Goal: Task Accomplishment & Management: Manage account settings

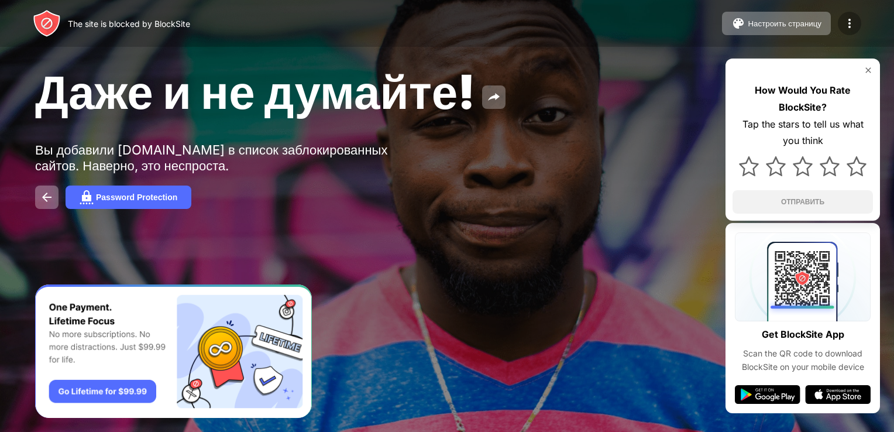
click at [848, 15] on div at bounding box center [849, 23] width 23 height 23
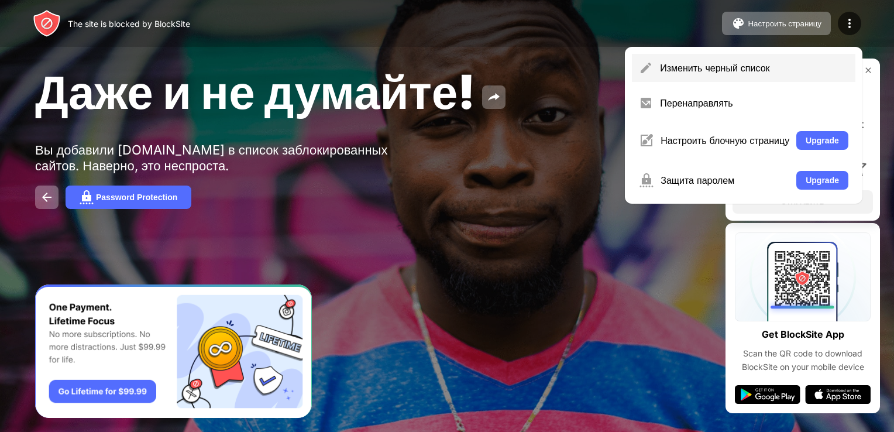
click at [772, 63] on div "Изменить черный список" at bounding box center [754, 68] width 188 height 12
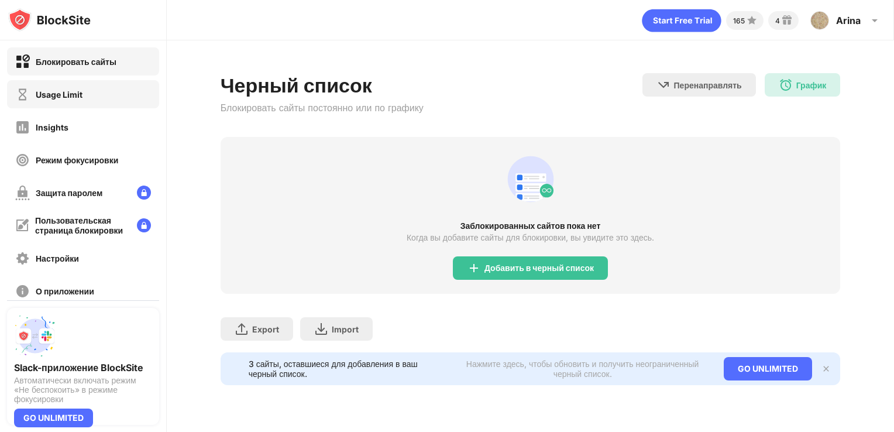
click at [74, 93] on div "Usage Limit" at bounding box center [59, 94] width 47 height 10
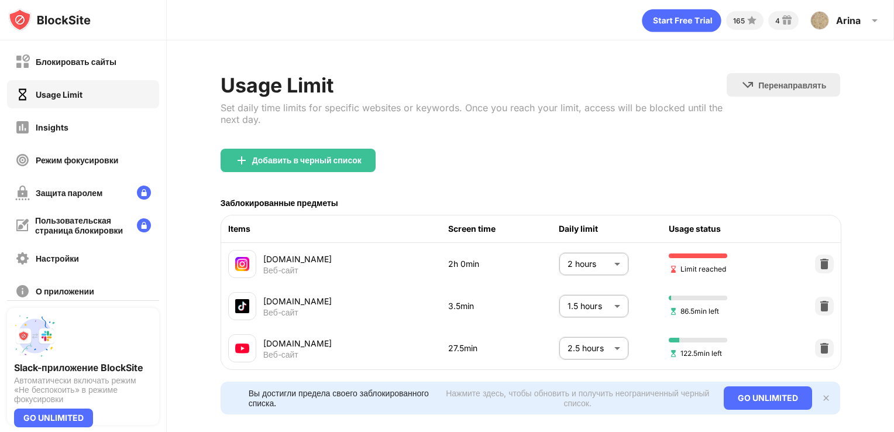
click at [601, 261] on body "Блокировать сайты Usage Limit Insights Режим фокусировки Защита паролем Пользов…" at bounding box center [447, 216] width 894 height 432
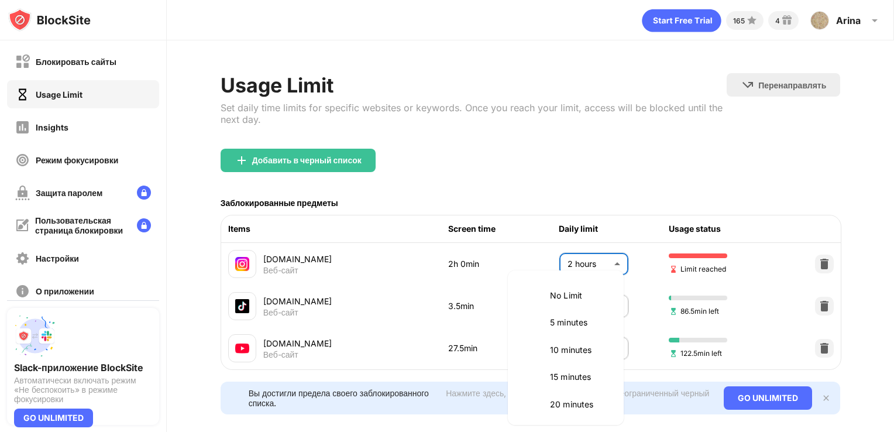
scroll to position [328, 0]
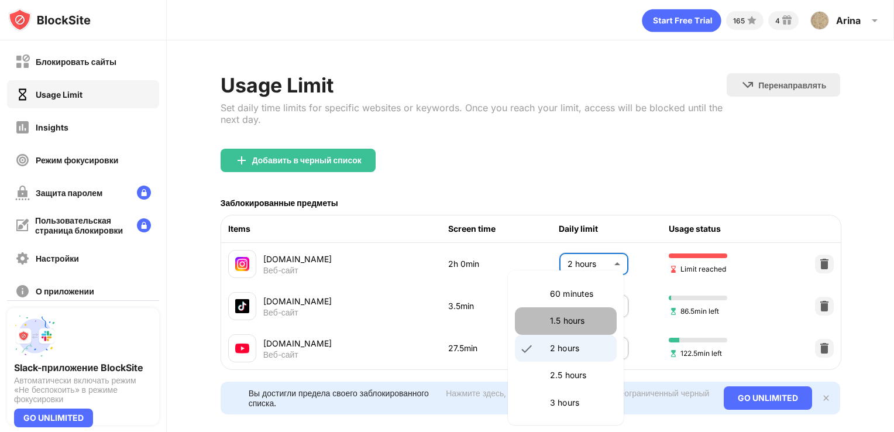
click at [567, 322] on p "1.5 hours" at bounding box center [580, 320] width 60 height 13
type input "**"
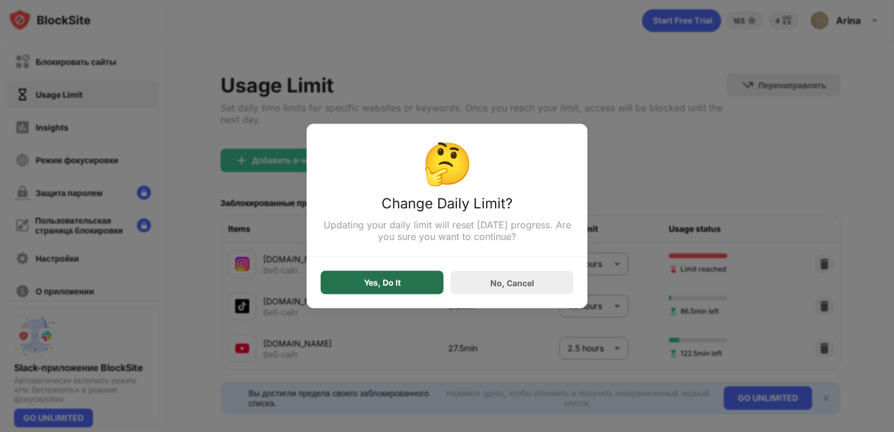
click at [400, 282] on div "Yes, Do It" at bounding box center [382, 282] width 37 height 9
